Goal: Transaction & Acquisition: Purchase product/service

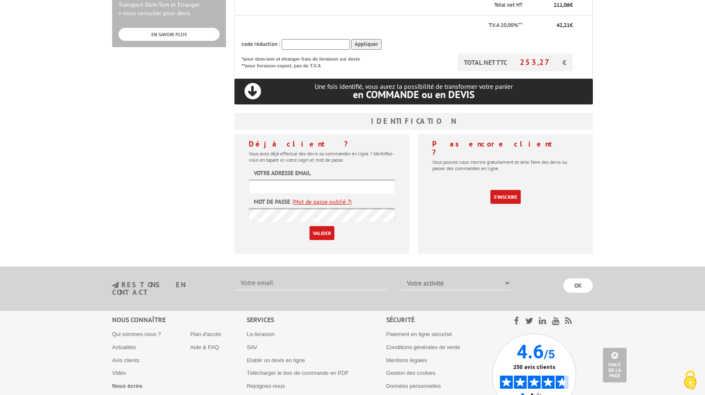
scroll to position [360, 0]
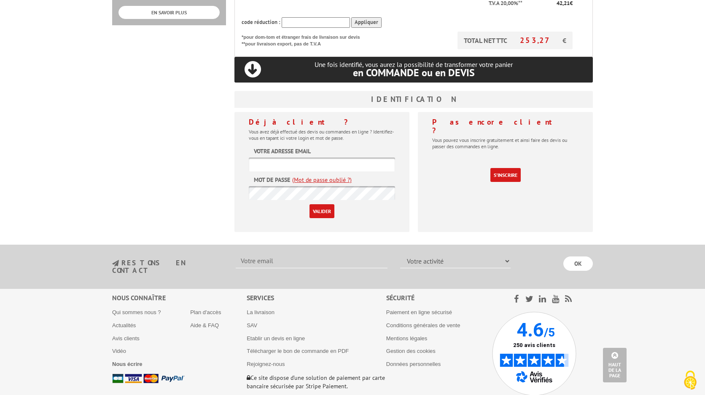
click at [290, 158] on input "text" at bounding box center [322, 165] width 146 height 14
type input "[EMAIL_ADDRESS][DOMAIN_NAME]"
click at [318, 204] on input "Valider" at bounding box center [321, 211] width 25 height 14
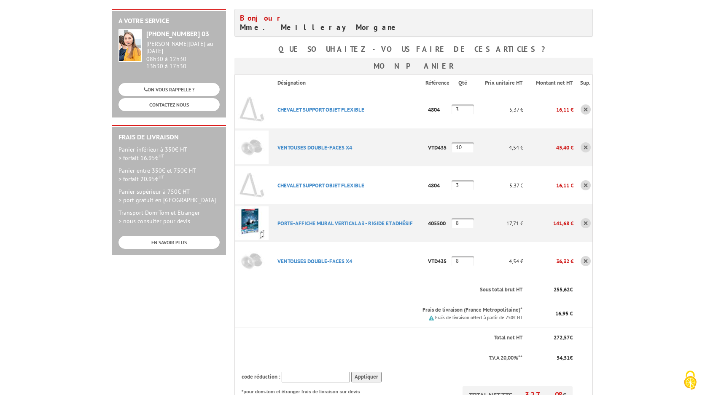
scroll to position [132, 0]
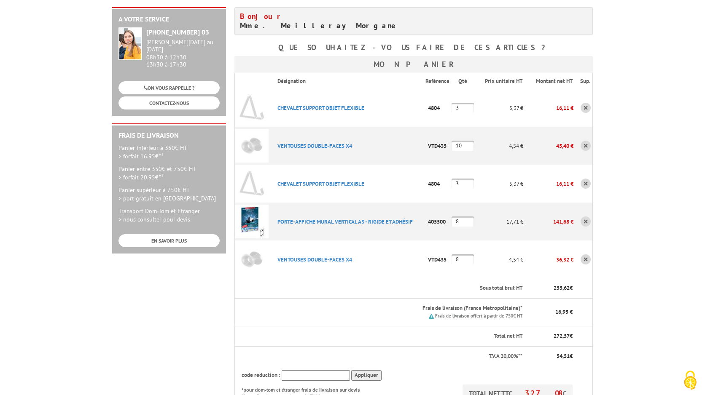
click at [584, 103] on link at bounding box center [586, 108] width 10 height 10
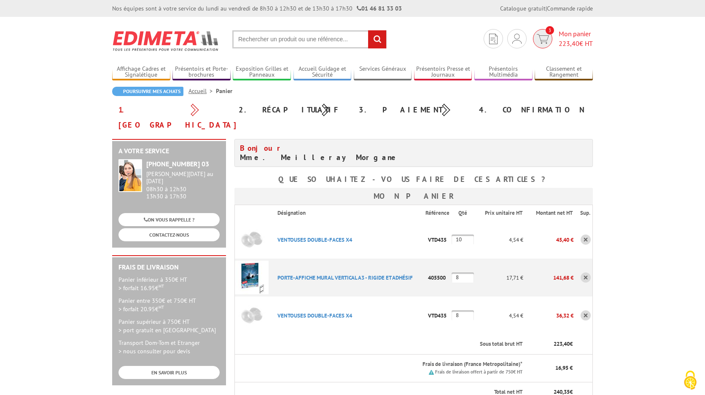
click at [572, 31] on span "Mon panier 223,40 € HT" at bounding box center [576, 38] width 34 height 19
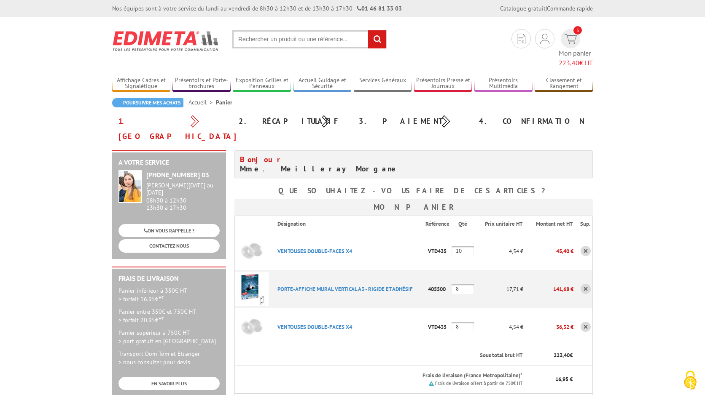
click at [586, 246] on link at bounding box center [586, 251] width 10 height 10
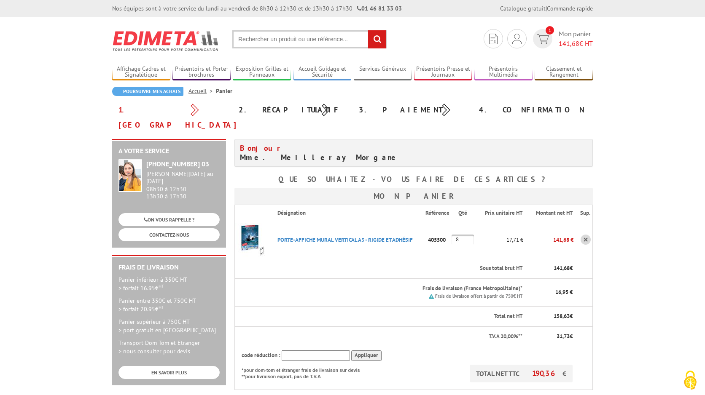
click at [287, 42] on input "text" at bounding box center [309, 39] width 154 height 18
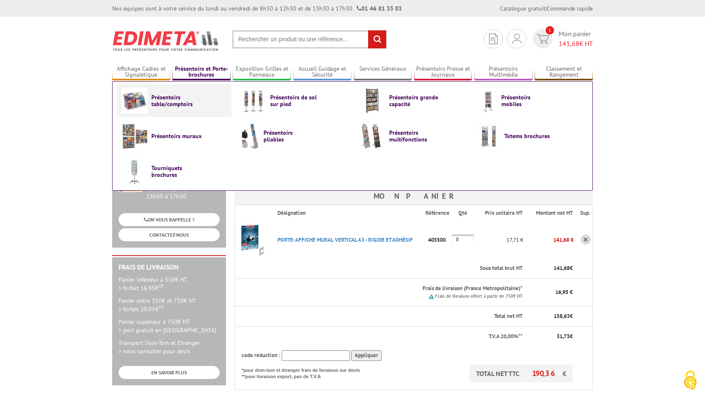
click at [176, 105] on span "Présentoirs table/comptoirs" at bounding box center [176, 100] width 51 height 13
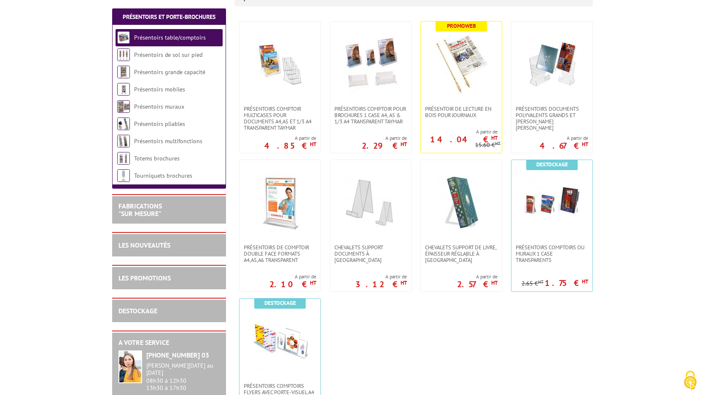
scroll to position [176, 0]
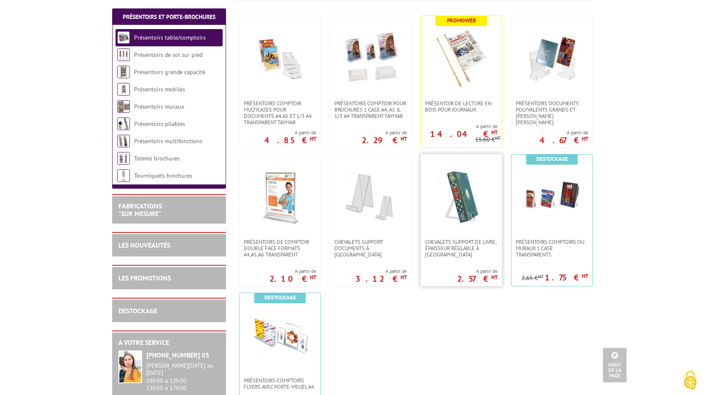
click at [463, 202] on img at bounding box center [461, 196] width 59 height 59
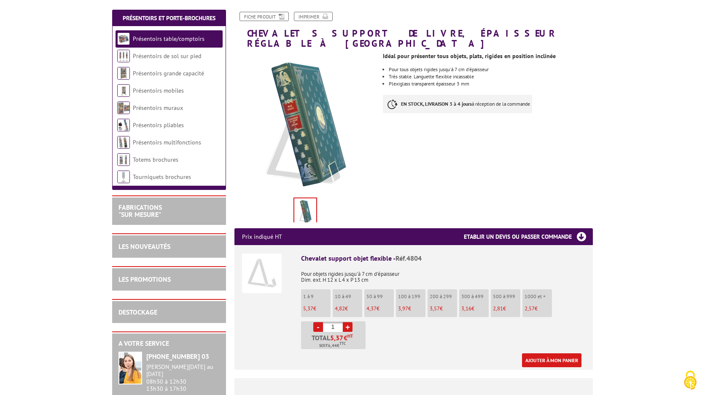
scroll to position [122, 0]
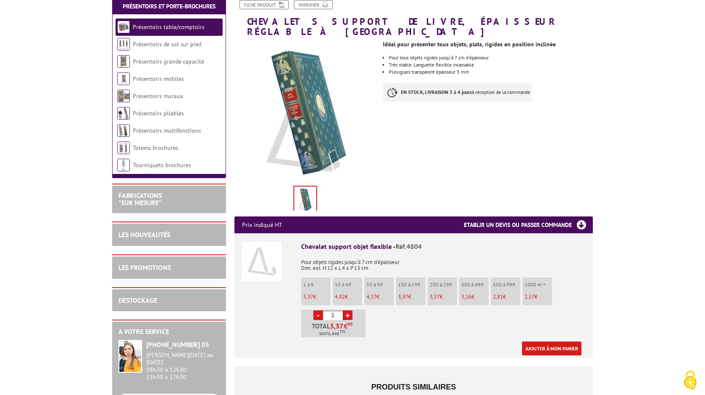
click at [350, 311] on link "+" at bounding box center [348, 316] width 10 height 10
type input "3"
click at [544, 342] on link "Ajouter à mon panier" at bounding box center [551, 349] width 59 height 14
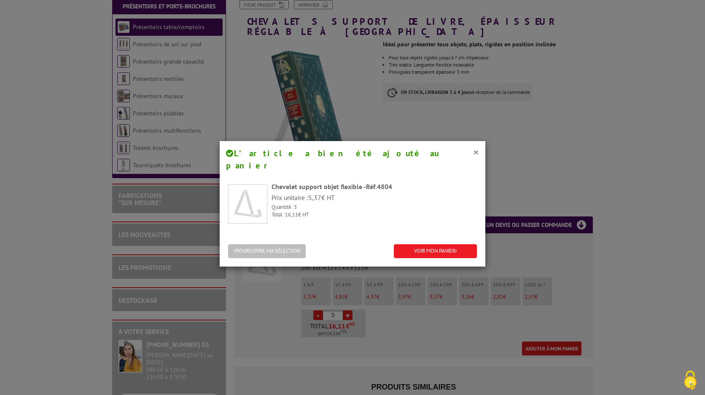
click at [287, 245] on button "POURSUIVRE MA SÉLECTION" at bounding box center [267, 252] width 78 height 14
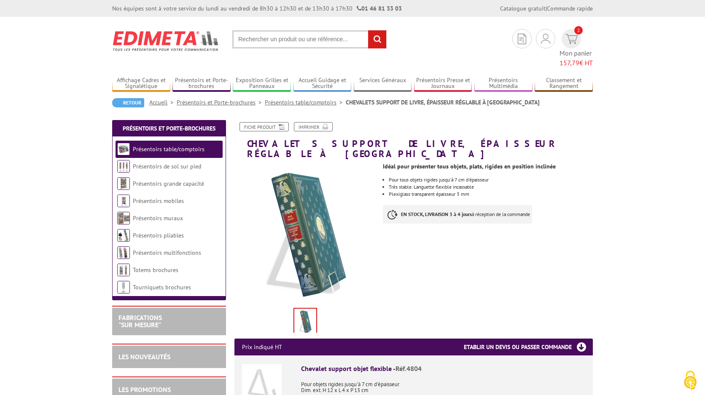
scroll to position [0, 0]
click at [272, 40] on input "text" at bounding box center [309, 39] width 154 height 18
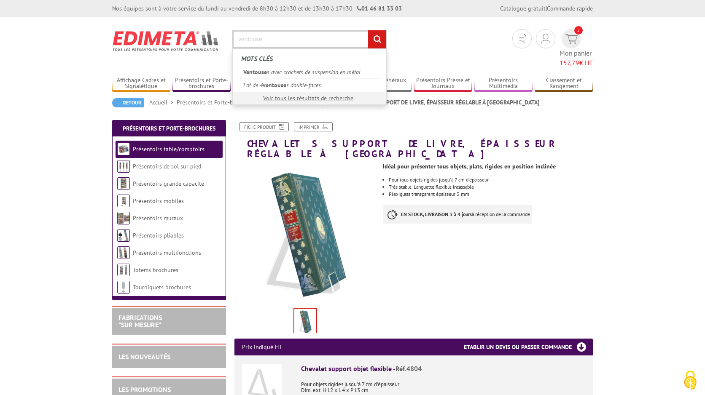
type input "ventouse"
click at [377, 39] on input "rechercher" at bounding box center [377, 39] width 18 height 18
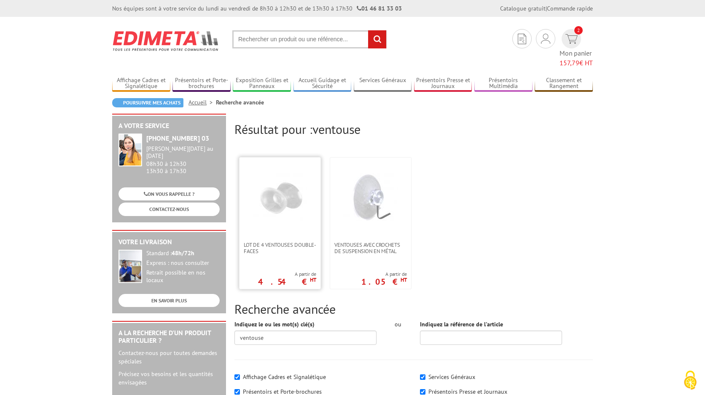
click at [282, 190] on img at bounding box center [280, 197] width 55 height 55
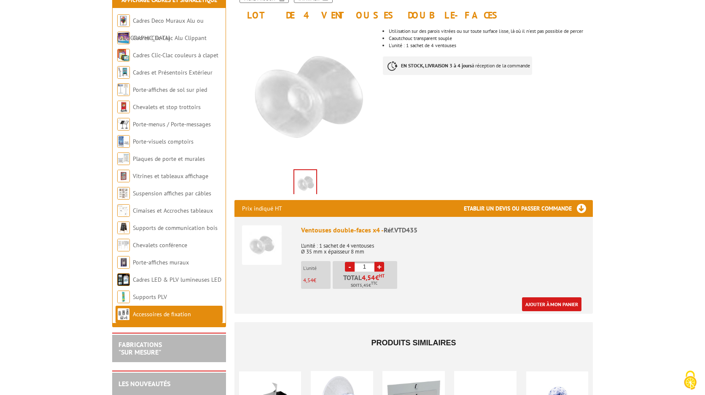
scroll to position [117, 0]
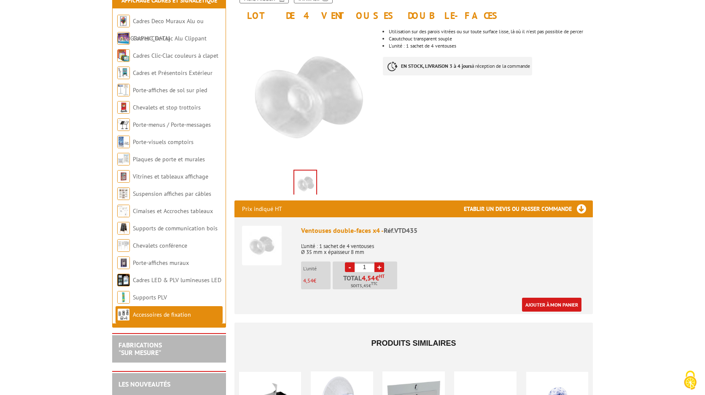
click at [361, 266] on input "1" at bounding box center [365, 268] width 20 height 10
drag, startPoint x: 368, startPoint y: 266, endPoint x: 360, endPoint y: 266, distance: 7.2
click at [360, 266] on input "1" at bounding box center [365, 268] width 20 height 10
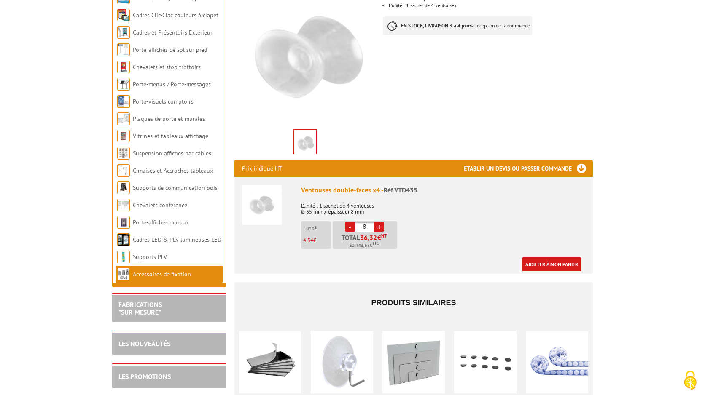
scroll to position [159, 0]
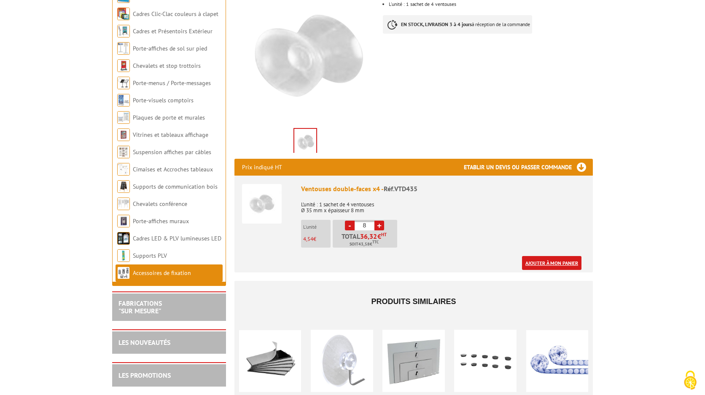
type input "8"
click at [561, 263] on link "Ajouter à mon panier" at bounding box center [551, 263] width 59 height 14
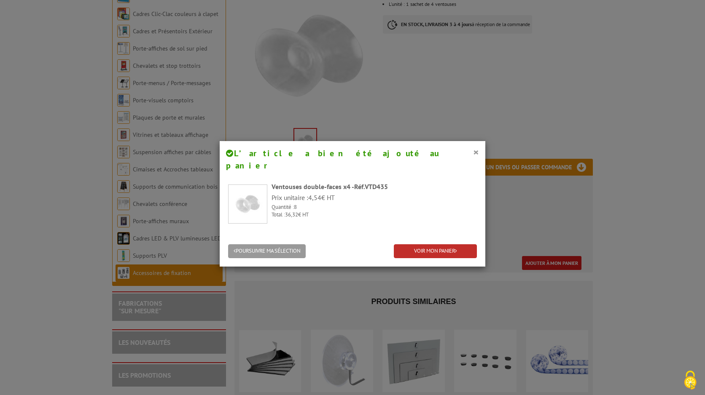
click at [433, 245] on link "VOIR MON PANIER" at bounding box center [435, 252] width 83 height 14
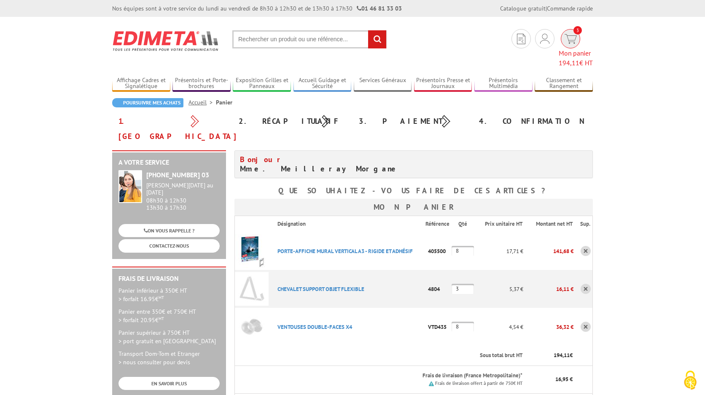
click at [580, 58] on span "194,11 € HT" at bounding box center [576, 63] width 34 height 10
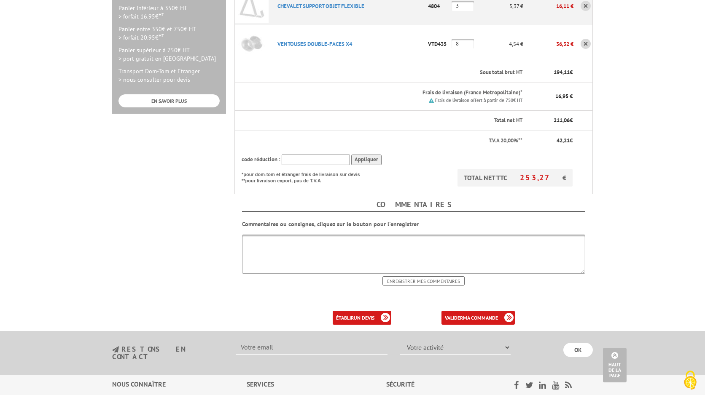
scroll to position [277, 0]
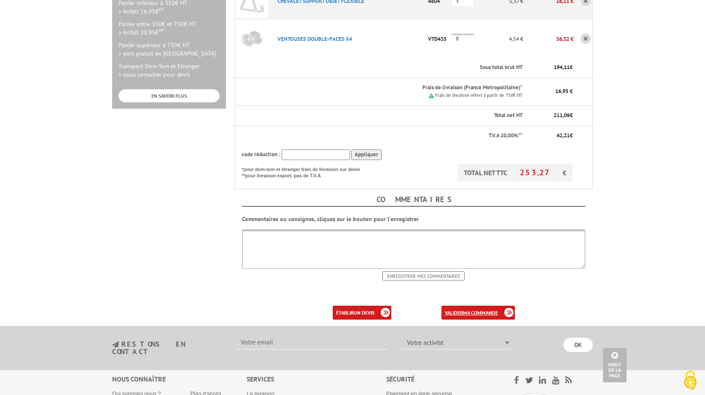
click at [482, 310] on b "ma commande" at bounding box center [480, 313] width 35 height 6
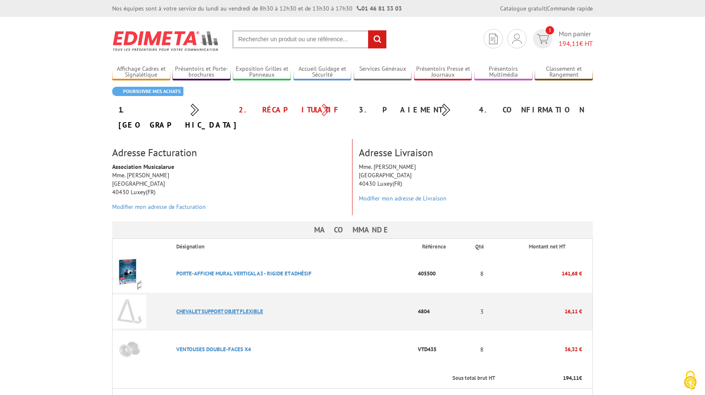
click at [229, 308] on link "CHEVALET SUPPORT OBJET FLEXIBLE" at bounding box center [219, 311] width 87 height 7
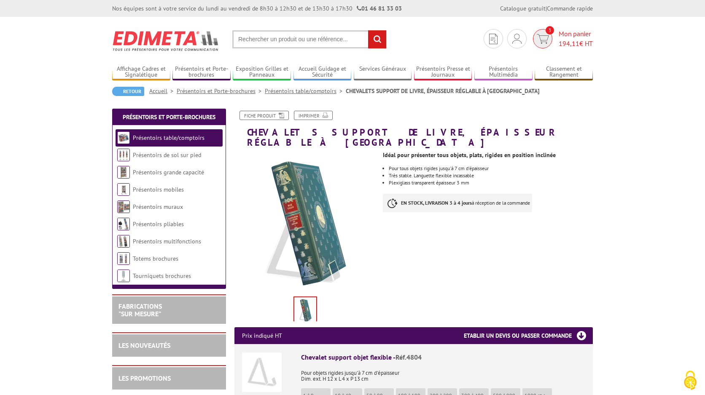
click at [573, 44] on span "194,11" at bounding box center [569, 43] width 21 height 8
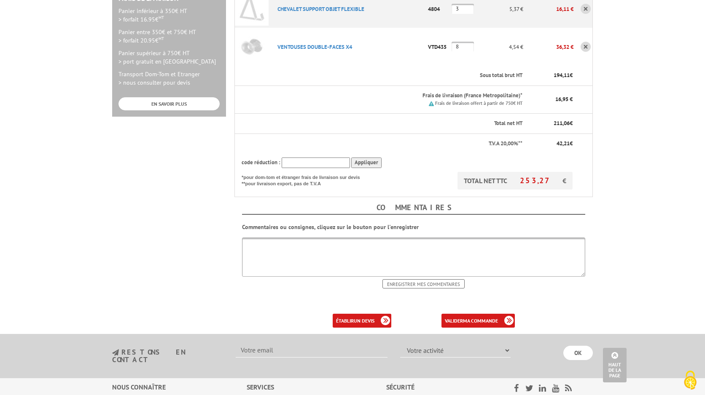
scroll to position [269, 0]
click at [458, 314] on link "valider ma commande" at bounding box center [477, 321] width 73 height 14
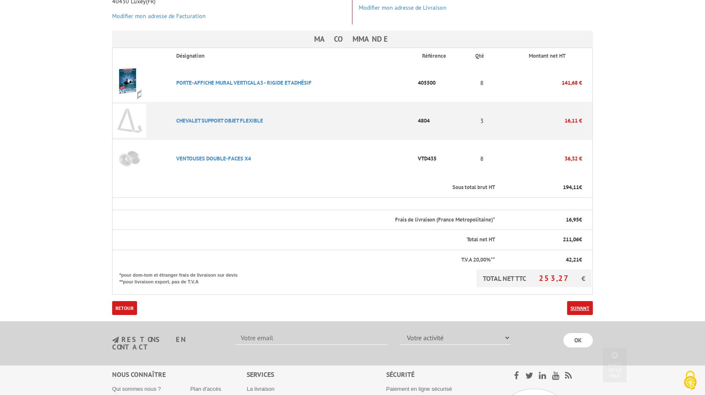
scroll to position [196, 0]
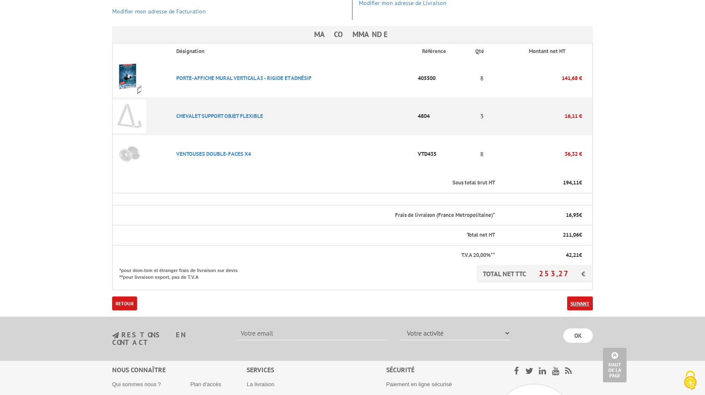
click at [581, 297] on link "Suivant" at bounding box center [580, 304] width 26 height 14
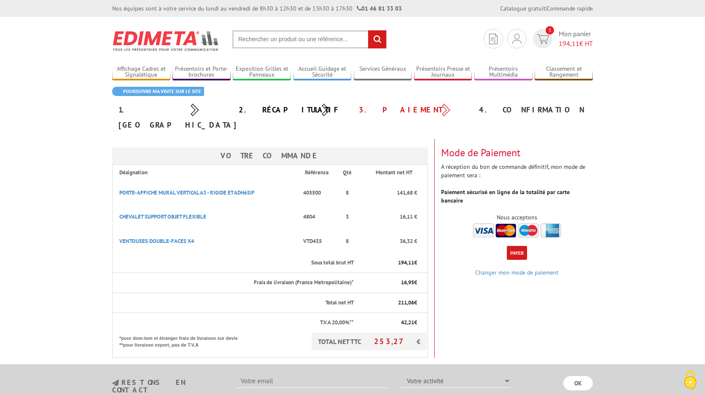
click at [517, 246] on button "Payer" at bounding box center [517, 253] width 20 height 14
